Goal: Task Accomplishment & Management: Manage account settings

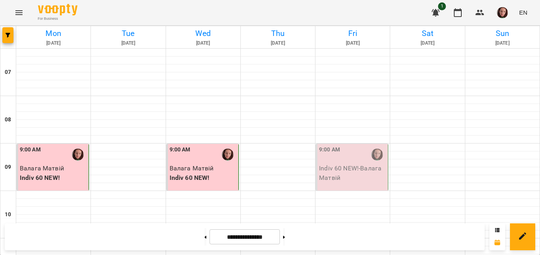
scroll to position [356, 0]
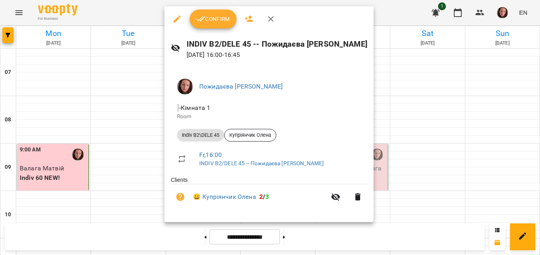
click at [177, 17] on icon "button" at bounding box center [176, 18] width 9 height 9
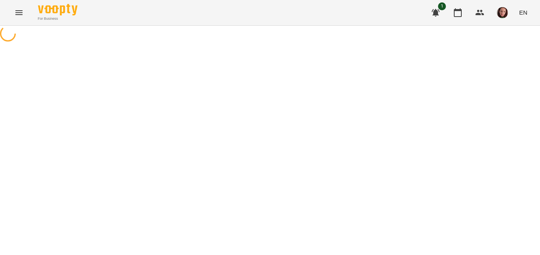
select select "**********"
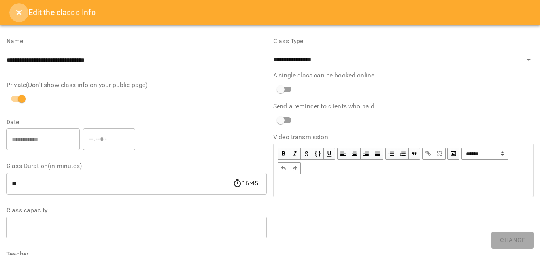
click at [18, 15] on icon "Close" at bounding box center [18, 12] width 9 height 9
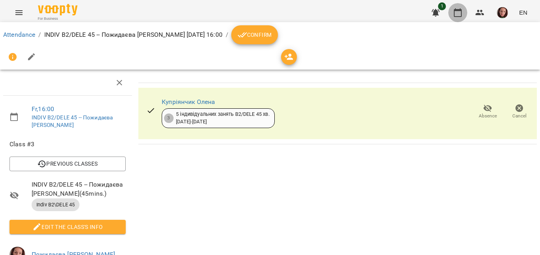
click at [457, 13] on icon "button" at bounding box center [457, 12] width 9 height 9
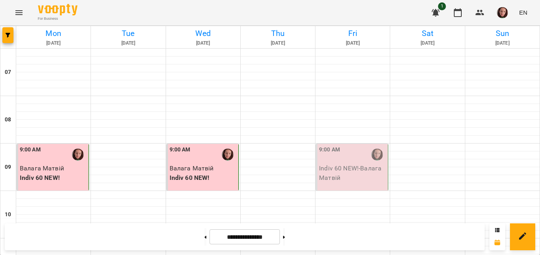
scroll to position [395, 0]
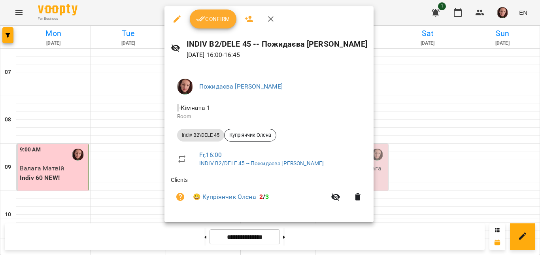
click at [217, 21] on span "Confirm" at bounding box center [213, 18] width 34 height 9
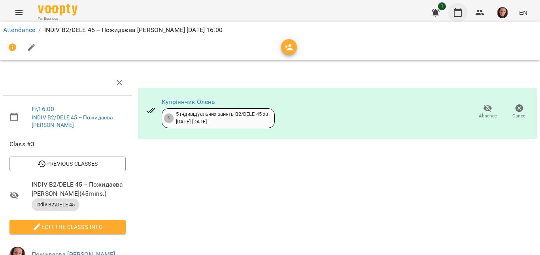
click at [461, 14] on icon "button" at bounding box center [457, 12] width 9 height 9
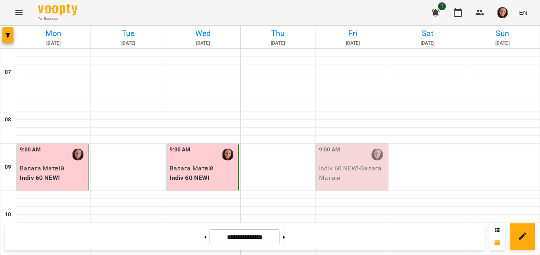
scroll to position [553, 0]
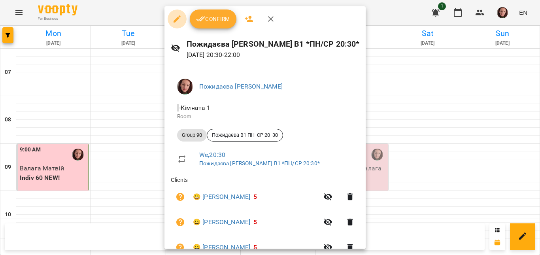
click at [176, 21] on icon "button" at bounding box center [177, 18] width 7 height 7
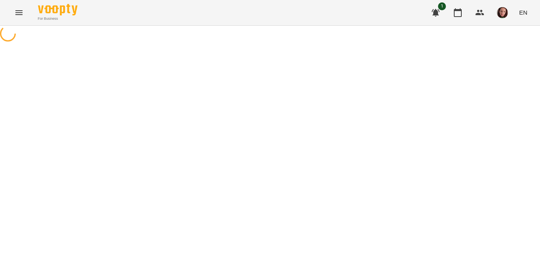
select select "********"
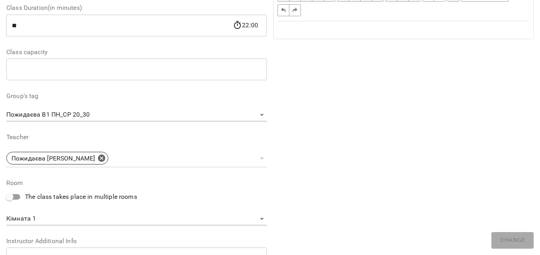
scroll to position [40, 0]
